Goal: Task Accomplishment & Management: Use online tool/utility

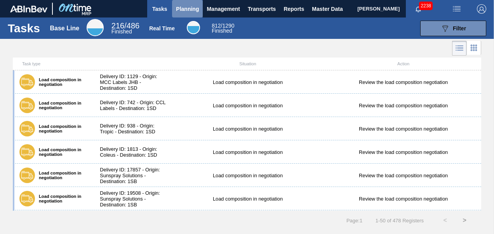
click at [185, 11] on span "Planning" at bounding box center [187, 8] width 23 height 9
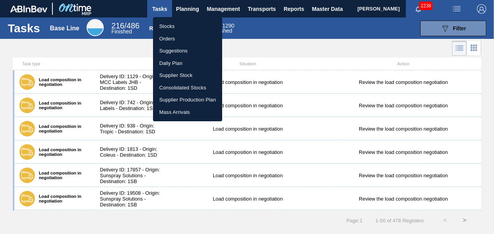
click at [168, 27] on li "Stocks" at bounding box center [187, 26] width 69 height 12
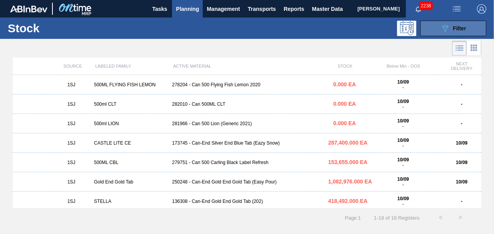
click at [448, 24] on icon "089F7B8B-B2A5-4AFE-B5C0-19BA573D28AC" at bounding box center [444, 28] width 9 height 9
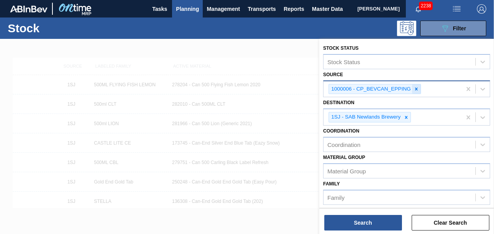
click at [418, 86] on icon at bounding box center [415, 88] width 5 height 5
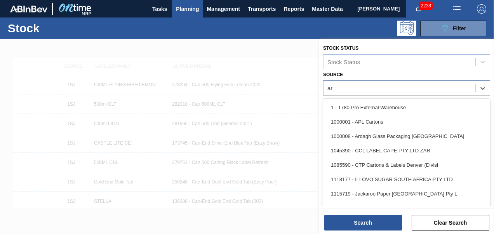
type input "ard"
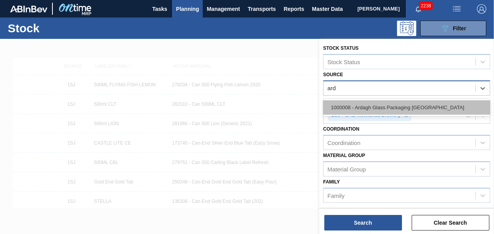
click at [382, 108] on div "1000008 - Ardagh Glass Packaging [GEOGRAPHIC_DATA]" at bounding box center [406, 107] width 167 height 14
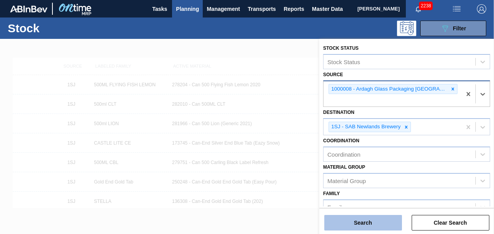
click at [353, 220] on button "Search" at bounding box center [363, 223] width 78 height 16
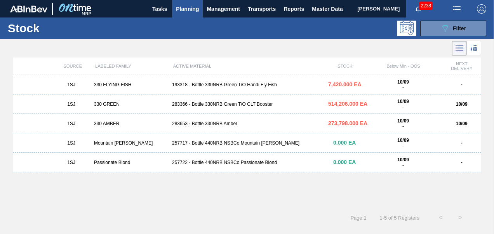
click at [232, 81] on div "1SJ 330 FLYING FISH 193318 - Bottle 330NRB Green T/O Handi Fly Fish 7,420.000 E…" at bounding box center [247, 84] width 468 height 19
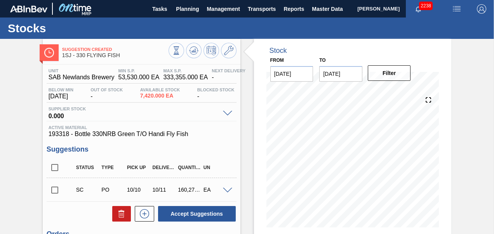
click at [50, 190] on input "checkbox" at bounding box center [55, 190] width 16 height 16
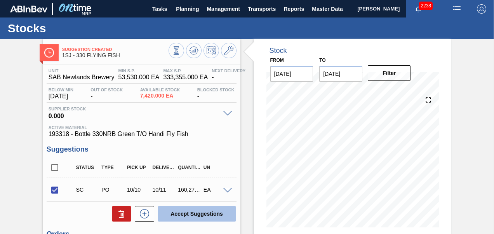
click at [185, 210] on button "Accept Suggestions" at bounding box center [197, 214] width 78 height 16
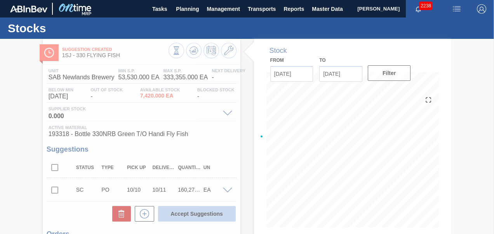
checkbox input "false"
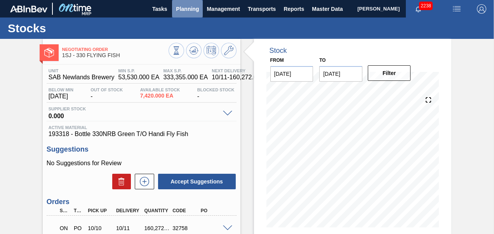
click at [192, 10] on span "Planning" at bounding box center [187, 8] width 23 height 9
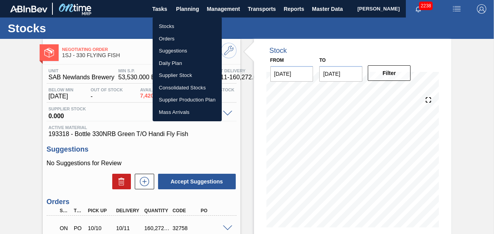
click at [225, 229] on div at bounding box center [247, 117] width 494 height 234
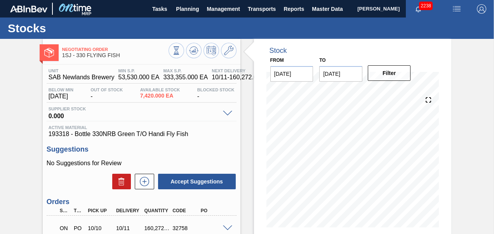
click at [225, 228] on span at bounding box center [227, 228] width 9 height 6
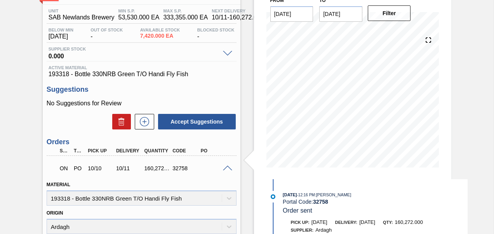
scroll to position [78, 0]
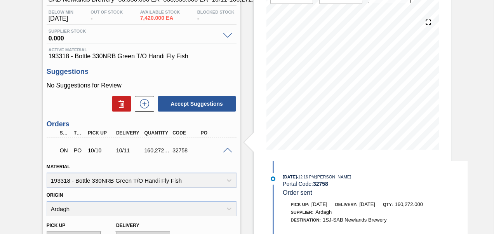
click at [225, 154] on div "ON PO 10/10 10/11 160,272.000 32758" at bounding box center [142, 149] width 190 height 19
click at [226, 149] on span at bounding box center [227, 150] width 9 height 6
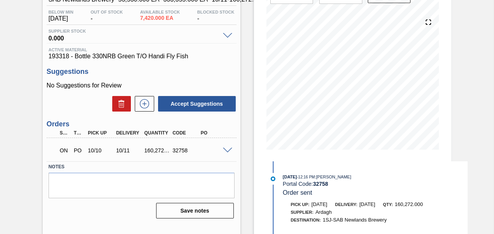
scroll to position [0, 0]
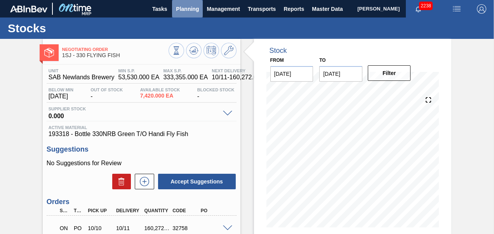
click at [185, 10] on span "Planning" at bounding box center [187, 8] width 23 height 9
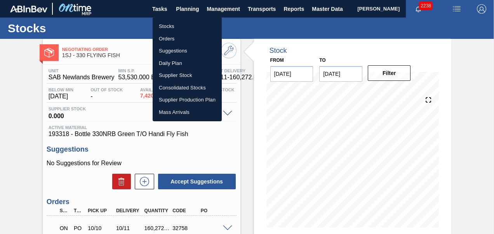
click at [172, 23] on li "Stocks" at bounding box center [186, 26] width 69 height 12
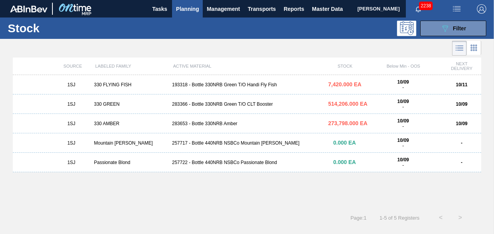
click at [217, 102] on div "283366 - Bottle 330NRB Green T/O CLT Booster" at bounding box center [247, 103] width 156 height 5
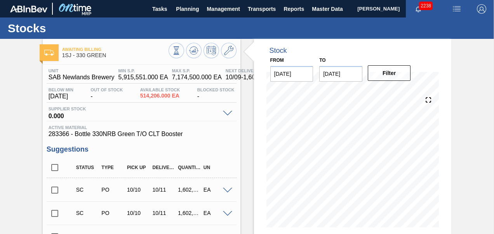
click at [58, 189] on input "checkbox" at bounding box center [55, 190] width 16 height 16
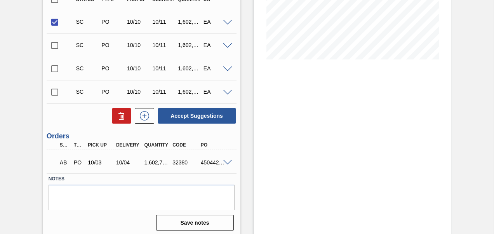
scroll to position [171, 0]
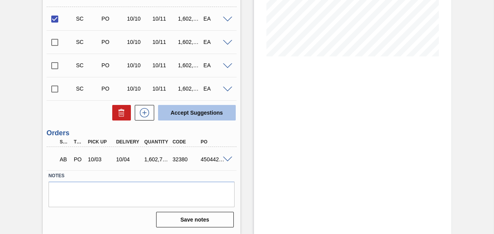
click at [192, 118] on button "Accept Suggestions" at bounding box center [197, 113] width 78 height 16
checkbox input "false"
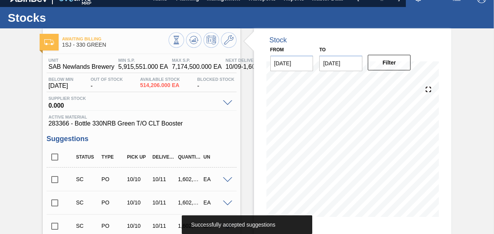
scroll to position [0, 0]
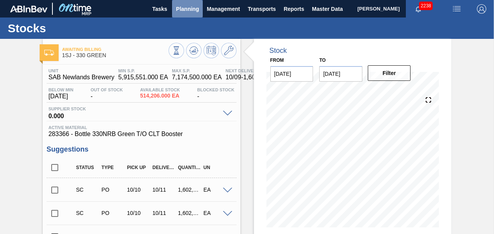
click at [199, 12] on button "Planning" at bounding box center [187, 8] width 31 height 17
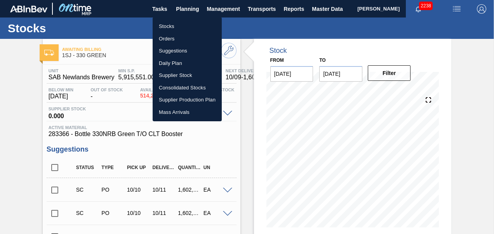
click at [179, 36] on li "Orders" at bounding box center [186, 39] width 69 height 12
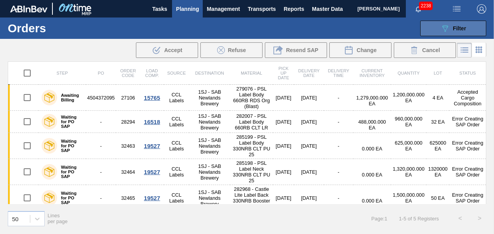
click at [443, 27] on icon "089F7B8B-B2A5-4AFE-B5C0-19BA573D28AC" at bounding box center [444, 28] width 9 height 9
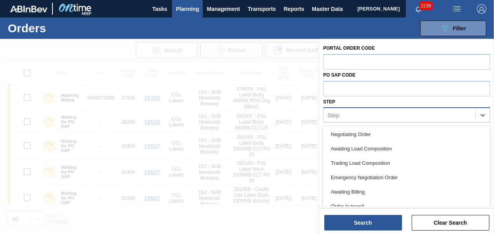
click at [392, 117] on div "Step" at bounding box center [399, 114] width 152 height 11
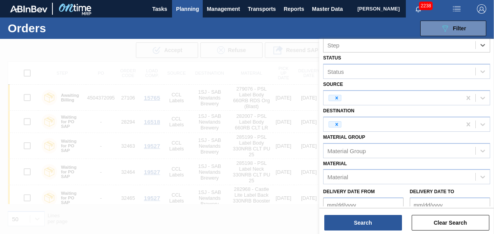
scroll to position [78, 0]
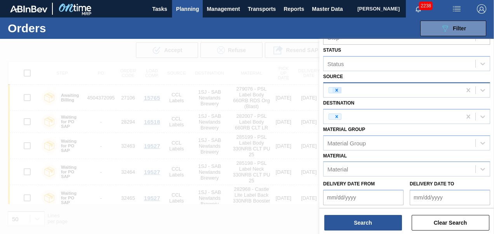
click at [337, 89] on icon at bounding box center [336, 89] width 3 height 3
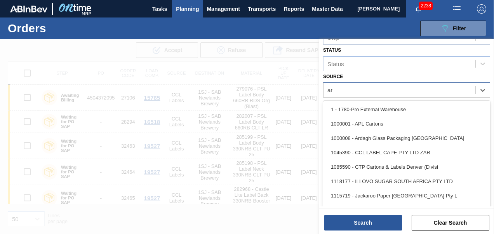
type input "ard"
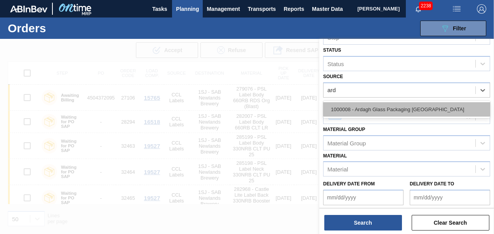
click at [355, 110] on div "1000008 - Ardagh Glass Packaging [GEOGRAPHIC_DATA]" at bounding box center [406, 109] width 167 height 14
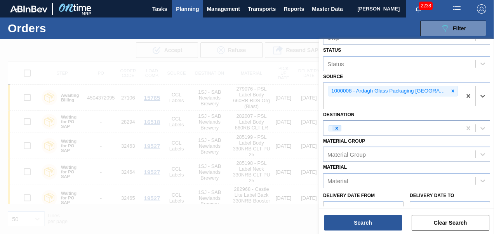
click at [338, 125] on icon at bounding box center [336, 127] width 5 height 5
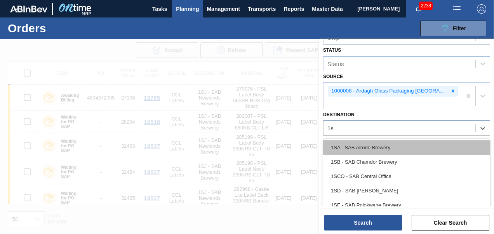
type input "1sj"
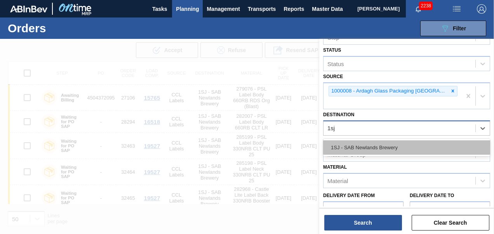
click at [353, 140] on div "1SJ - SAB Newlands Brewery" at bounding box center [406, 147] width 167 height 14
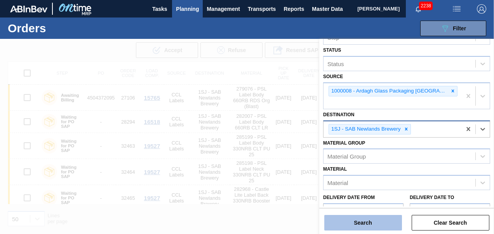
click at [355, 224] on button "Search" at bounding box center [363, 223] width 78 height 16
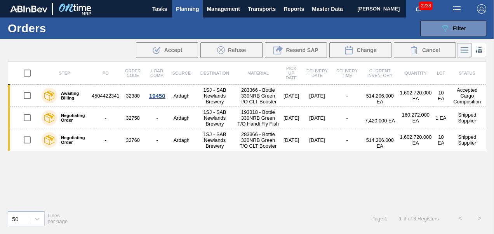
click at [183, 11] on span "Planning" at bounding box center [187, 8] width 23 height 9
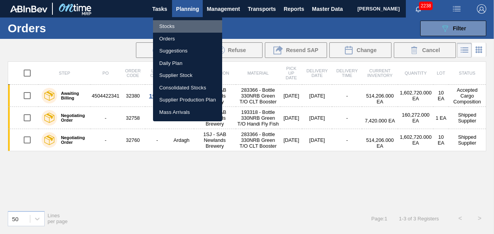
click at [165, 26] on li "Stocks" at bounding box center [187, 26] width 69 height 12
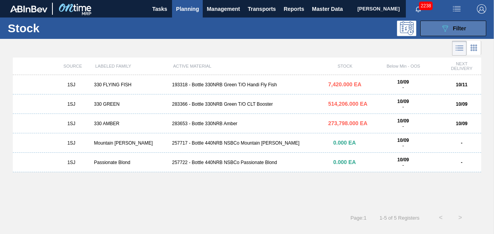
click at [455, 26] on span "Filter" at bounding box center [458, 28] width 13 height 6
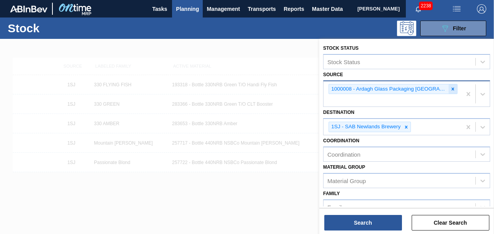
click at [448, 87] on div at bounding box center [452, 89] width 9 height 10
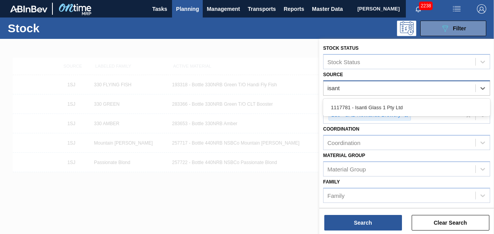
type input "isanti"
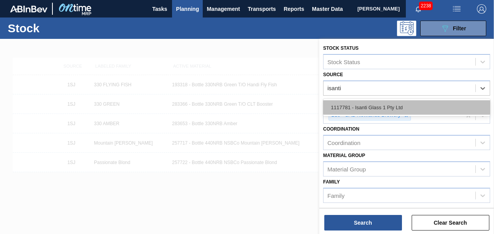
click at [410, 109] on div "1117781 - Isanti Glass 1 Pty Ltd" at bounding box center [406, 107] width 167 height 14
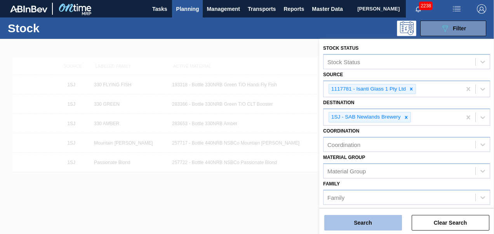
click at [353, 222] on button "Search" at bounding box center [363, 223] width 78 height 16
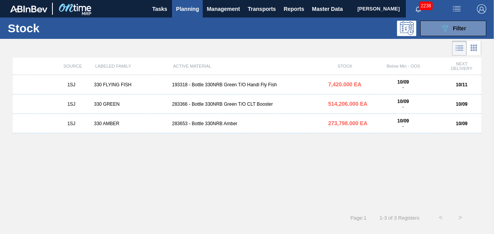
click at [238, 125] on div "283653 - Bottle 330NRB Amber" at bounding box center [247, 123] width 156 height 5
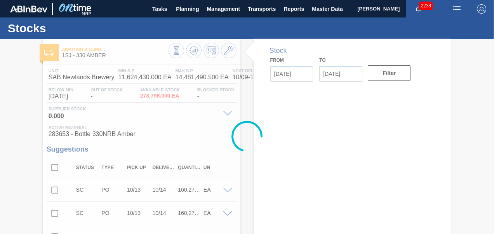
type input "[DATE]"
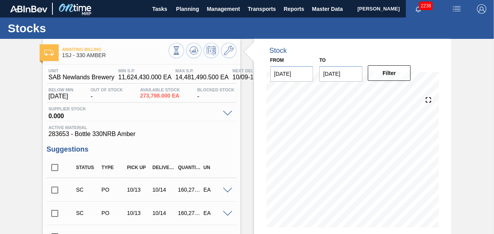
click at [227, 191] on span at bounding box center [227, 190] width 9 height 6
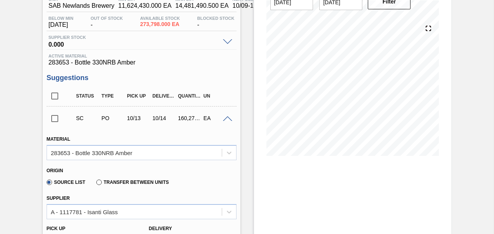
scroll to position [78, 0]
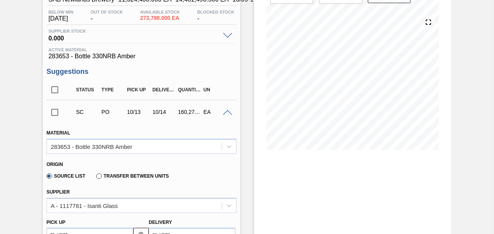
click at [228, 114] on span at bounding box center [227, 113] width 9 height 6
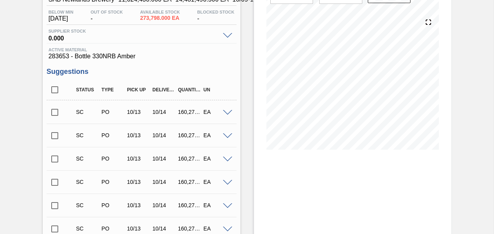
click at [55, 109] on input "checkbox" at bounding box center [55, 112] width 16 height 16
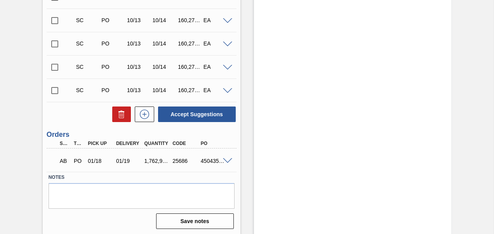
scroll to position [1661, 0]
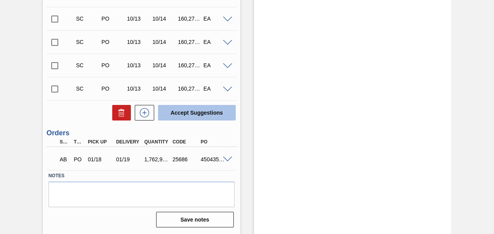
click at [178, 117] on button "Accept Suggestions" at bounding box center [197, 113] width 78 height 16
checkbox input "false"
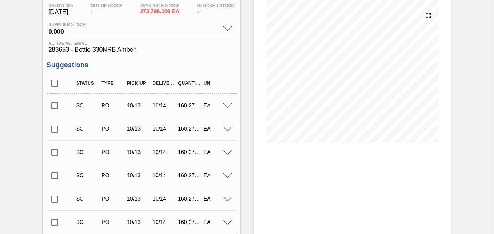
scroll to position [0, 0]
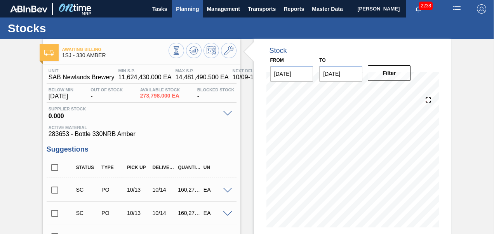
click at [183, 4] on span "Planning" at bounding box center [187, 8] width 23 height 9
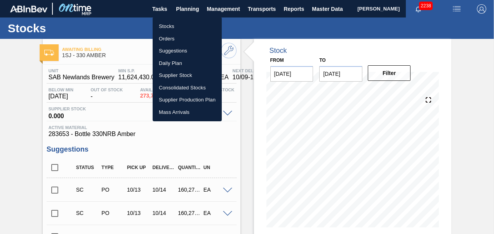
click at [173, 39] on li "Orders" at bounding box center [186, 39] width 69 height 12
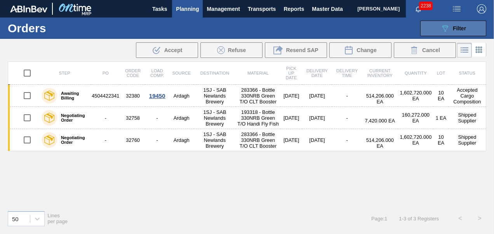
click at [451, 21] on button "089F7B8B-B2A5-4AFE-B5C0-19BA573D28AC Filter" at bounding box center [453, 29] width 66 height 16
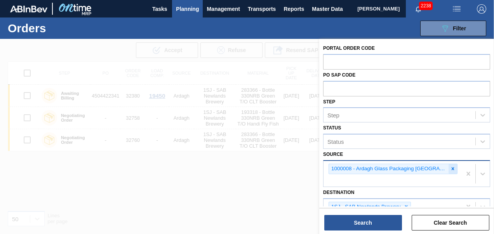
click at [450, 168] on icon at bounding box center [452, 168] width 5 height 5
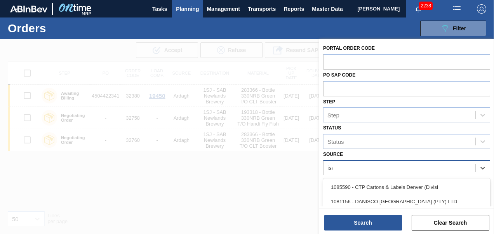
type input "isan"
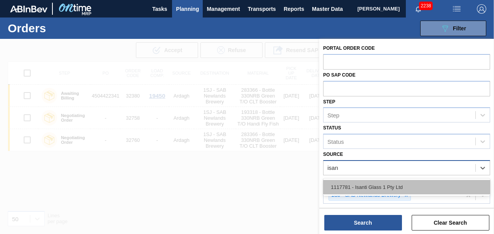
click at [388, 185] on div "1117781 - Isanti Glass 1 Pty Ltd" at bounding box center [406, 187] width 167 height 14
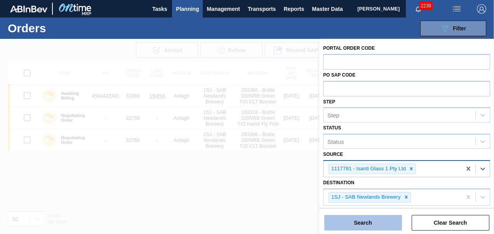
click at [370, 225] on button "Search" at bounding box center [363, 223] width 78 height 16
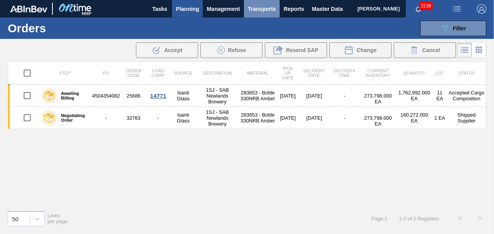
click at [270, 7] on span "Transports" at bounding box center [262, 8] width 28 height 9
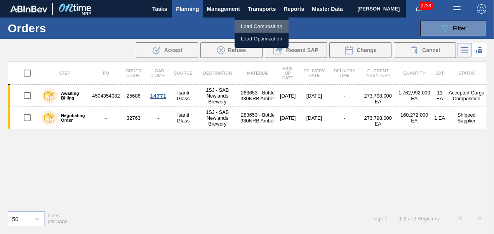
click at [258, 25] on li "Load Composition" at bounding box center [261, 26] width 54 height 12
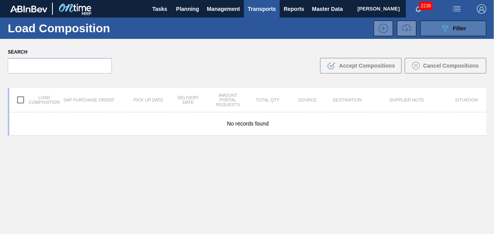
click at [447, 26] on icon "089F7B8B-B2A5-4AFE-B5C0-19BA573D28AC" at bounding box center [444, 28] width 9 height 9
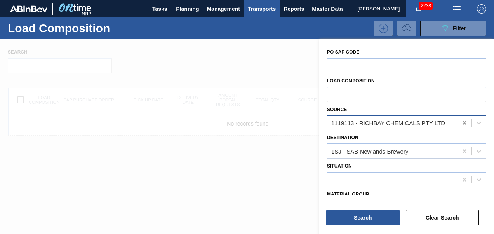
click at [461, 121] on icon at bounding box center [464, 123] width 8 height 8
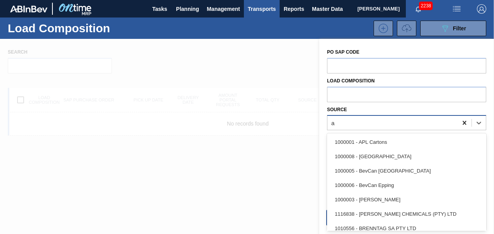
scroll to position [19, 0]
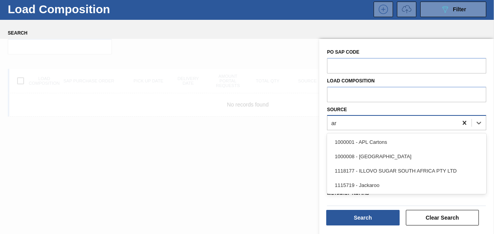
type input "ard"
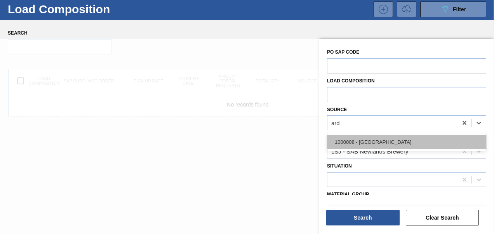
click at [425, 136] on div "1000008 - [GEOGRAPHIC_DATA]" at bounding box center [406, 142] width 159 height 14
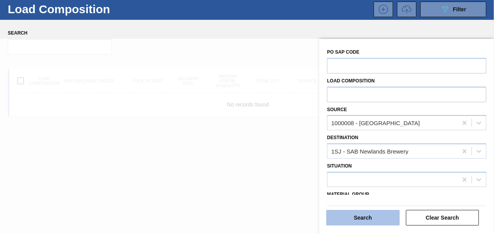
click at [355, 215] on button "Search" at bounding box center [362, 218] width 73 height 16
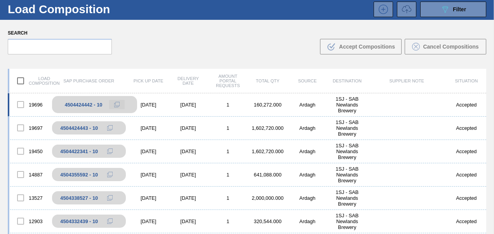
click at [111, 105] on button at bounding box center [117, 104] width 16 height 9
click at [114, 104] on icon at bounding box center [116, 104] width 5 height 5
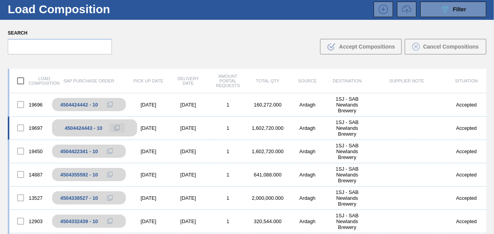
click at [118, 130] on button at bounding box center [117, 127] width 16 height 9
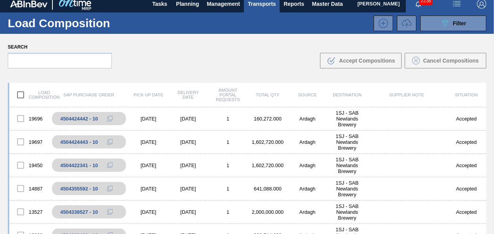
scroll to position [0, 0]
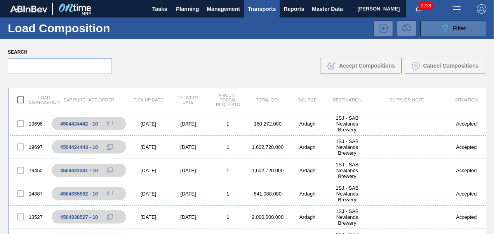
click at [434, 27] on button "089F7B8B-B2A5-4AFE-B5C0-19BA573D28AC Filter" at bounding box center [453, 29] width 66 height 16
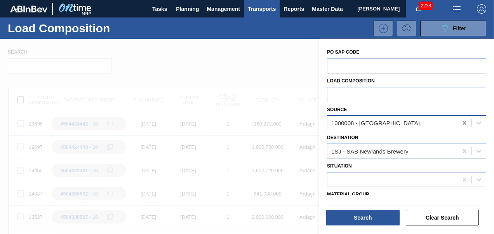
click at [466, 124] on icon at bounding box center [464, 123] width 8 height 8
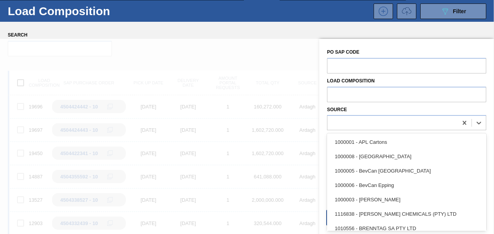
drag, startPoint x: 443, startPoint y: 124, endPoint x: 437, endPoint y: 130, distance: 9.3
click at [437, 130] on div "PO SAP Code Load composition Source option 1000001 - APL Cartons focused, 1 of …" at bounding box center [406, 137] width 175 height 197
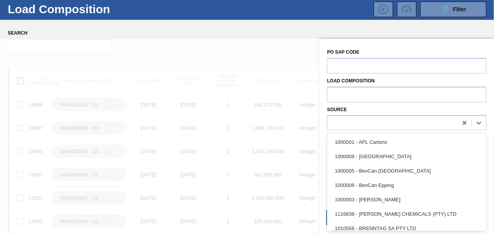
scroll to position [19, 0]
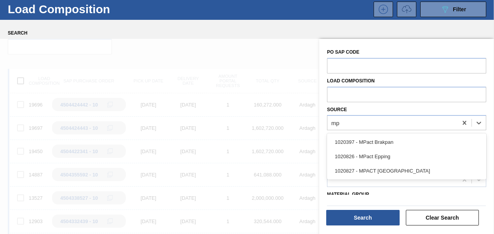
type input "m"
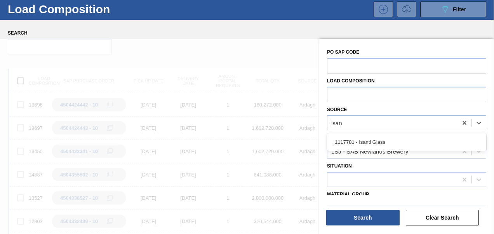
type input "isant"
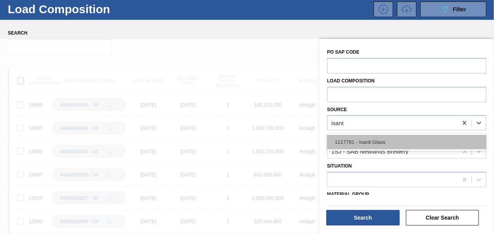
click at [398, 140] on div "1117781 - Isanti Glass" at bounding box center [406, 142] width 159 height 14
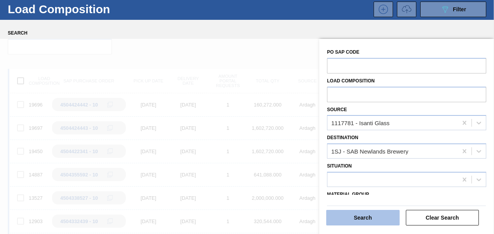
click at [381, 213] on button "Search" at bounding box center [362, 218] width 73 height 16
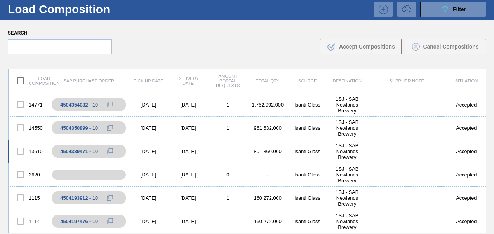
scroll to position [0, 0]
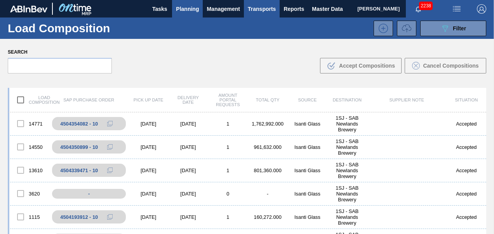
click at [196, 11] on span "Planning" at bounding box center [187, 8] width 23 height 9
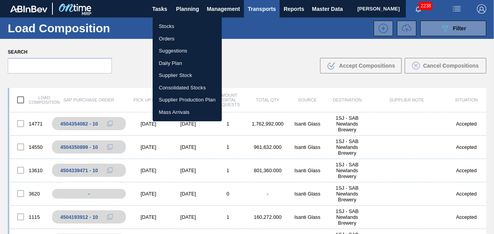
click at [167, 38] on li "Orders" at bounding box center [186, 39] width 69 height 12
